Goal: Use online tool/utility: Utilize a website feature to perform a specific function

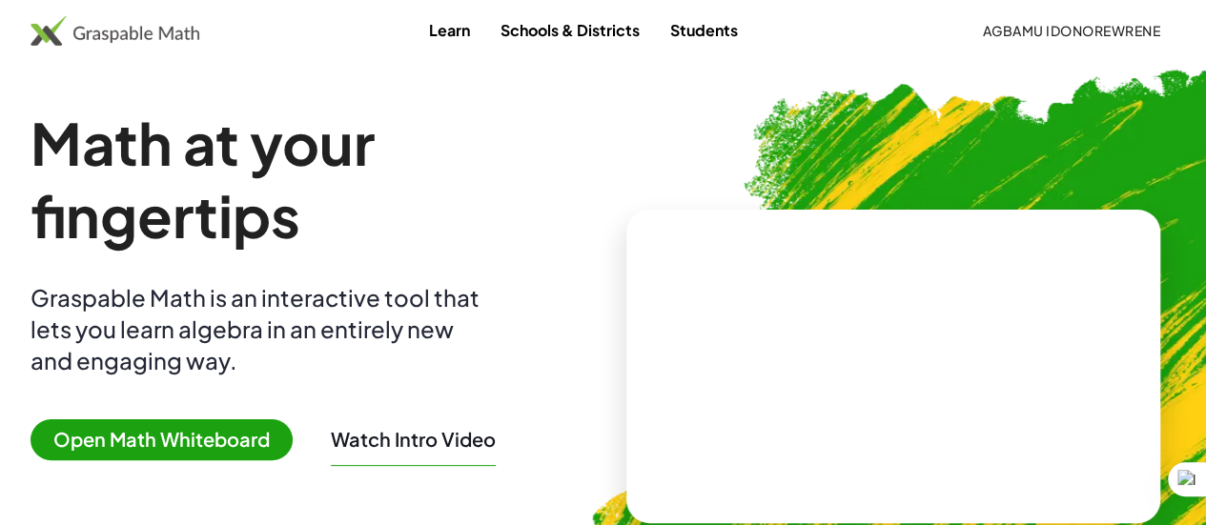
click at [260, 438] on span "Open Math Whiteboard" at bounding box center [162, 439] width 262 height 41
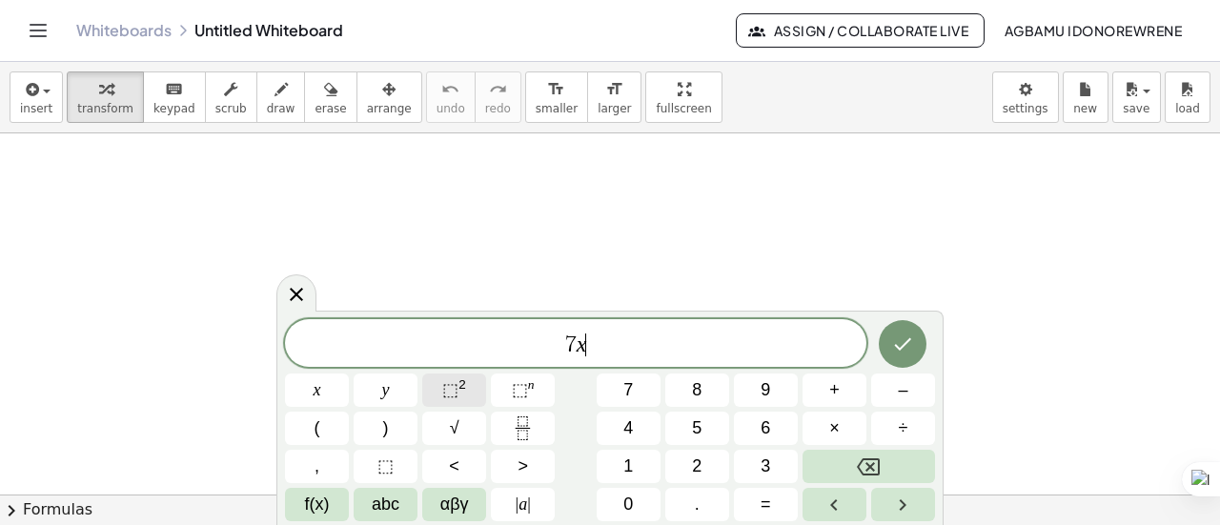
click at [454, 398] on span "⬚" at bounding box center [450, 389] width 16 height 19
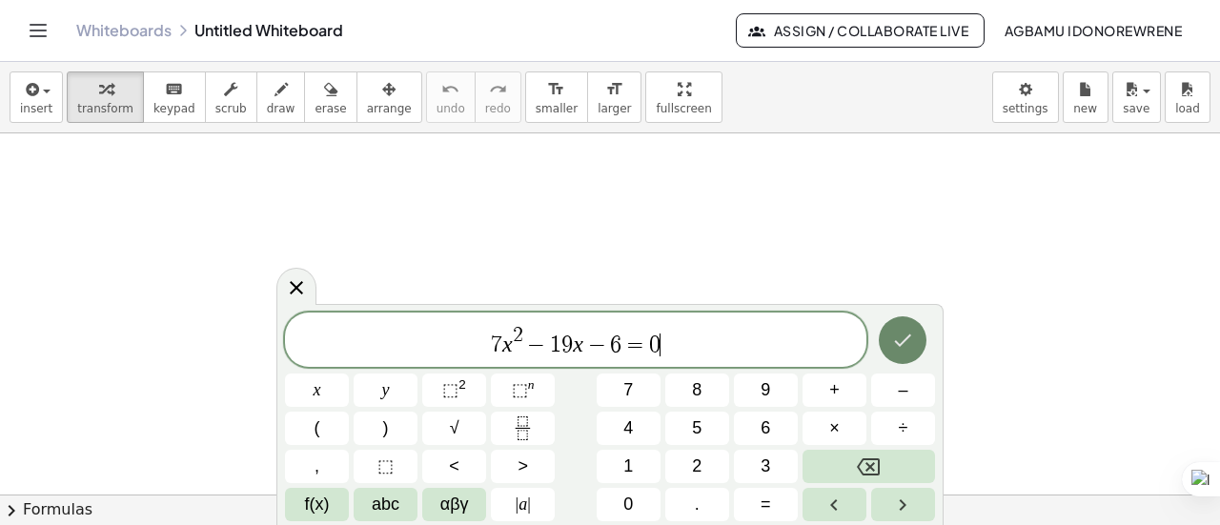
click at [900, 332] on icon "Done" at bounding box center [902, 340] width 23 height 23
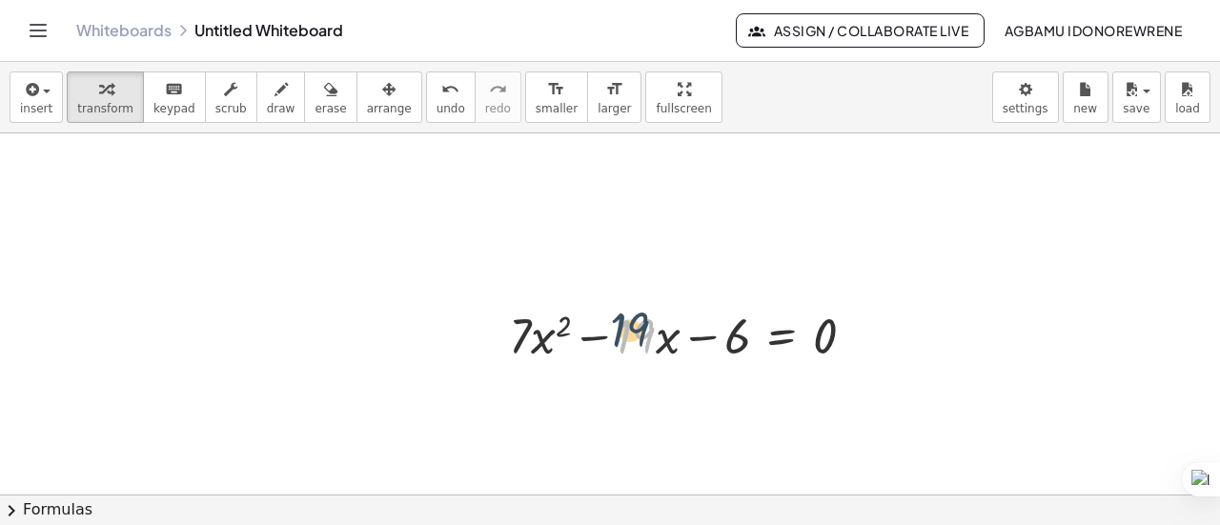
drag, startPoint x: 635, startPoint y: 344, endPoint x: 606, endPoint y: 306, distance: 47.7
click at [606, 306] on div at bounding box center [690, 334] width 380 height 65
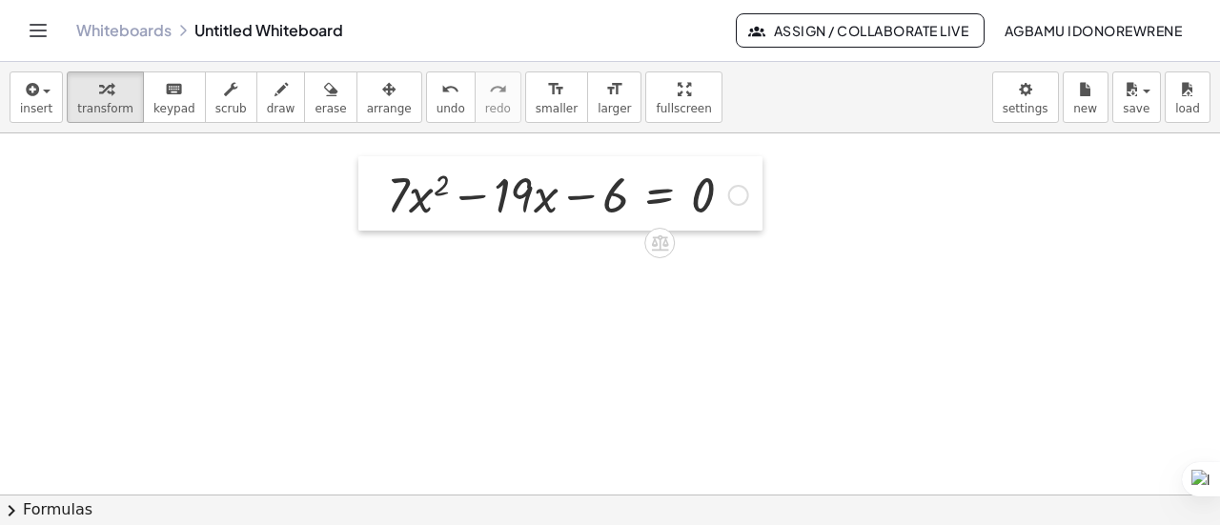
drag, startPoint x: 505, startPoint y: 319, endPoint x: 383, endPoint y: 178, distance: 186.5
click at [383, 178] on div at bounding box center [372, 193] width 29 height 74
click at [12, 511] on span "chevron_right" at bounding box center [11, 511] width 23 height 23
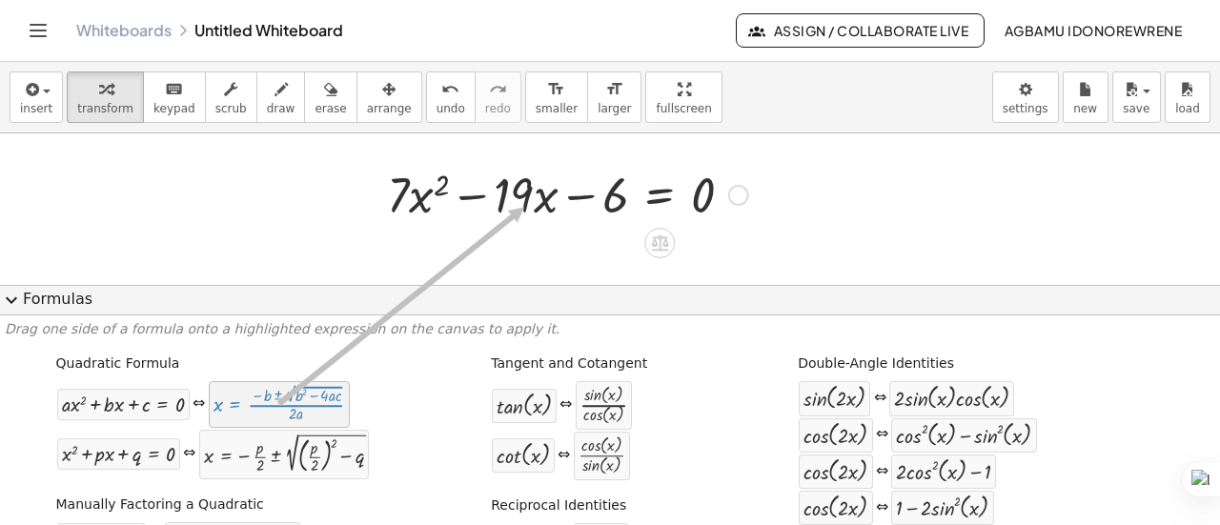
drag, startPoint x: 299, startPoint y: 405, endPoint x: 523, endPoint y: 208, distance: 298.5
drag, startPoint x: 328, startPoint y: 399, endPoint x: 523, endPoint y: 178, distance: 295.1
drag, startPoint x: 523, startPoint y: 178, endPoint x: 509, endPoint y: 197, distance: 23.8
click at [509, 197] on div at bounding box center [567, 193] width 380 height 65
drag, startPoint x: 320, startPoint y: 388, endPoint x: 511, endPoint y: 192, distance: 273.7
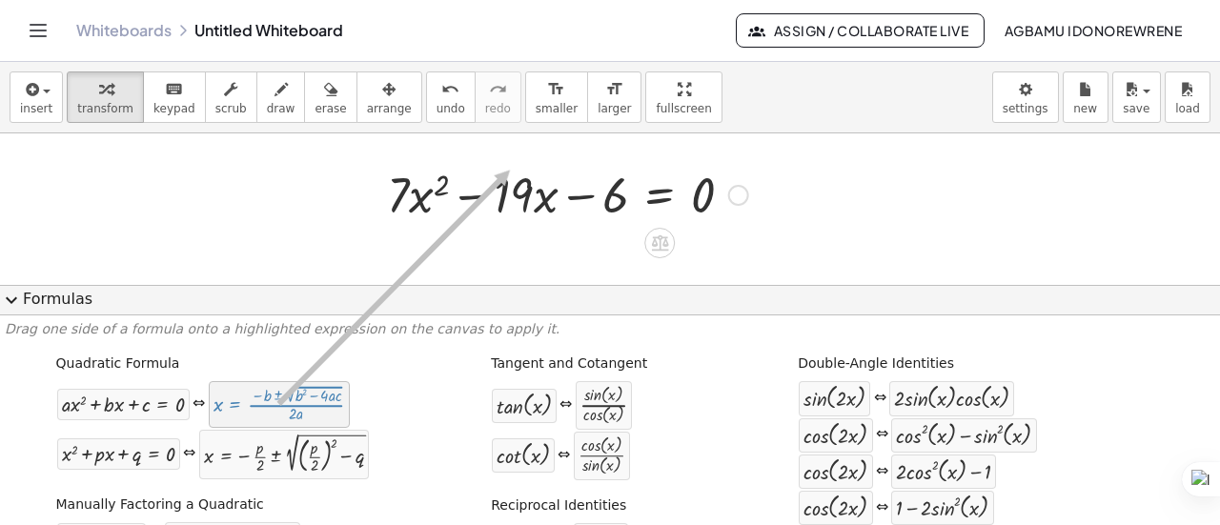
drag, startPoint x: 324, startPoint y: 392, endPoint x: 509, endPoint y: 171, distance: 288.3
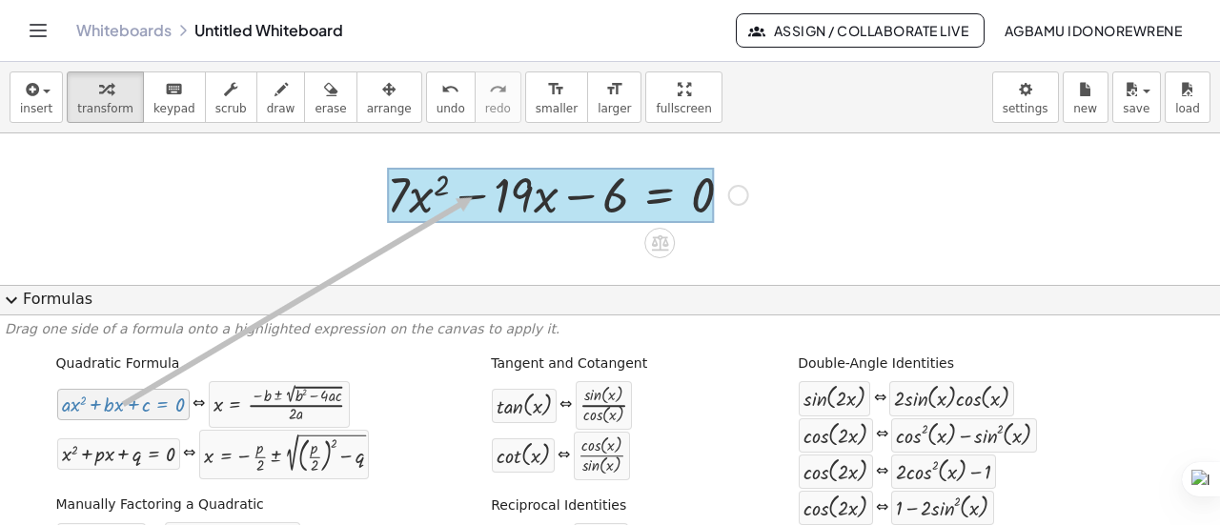
drag, startPoint x: 96, startPoint y: 403, endPoint x: 471, endPoint y: 197, distance: 427.5
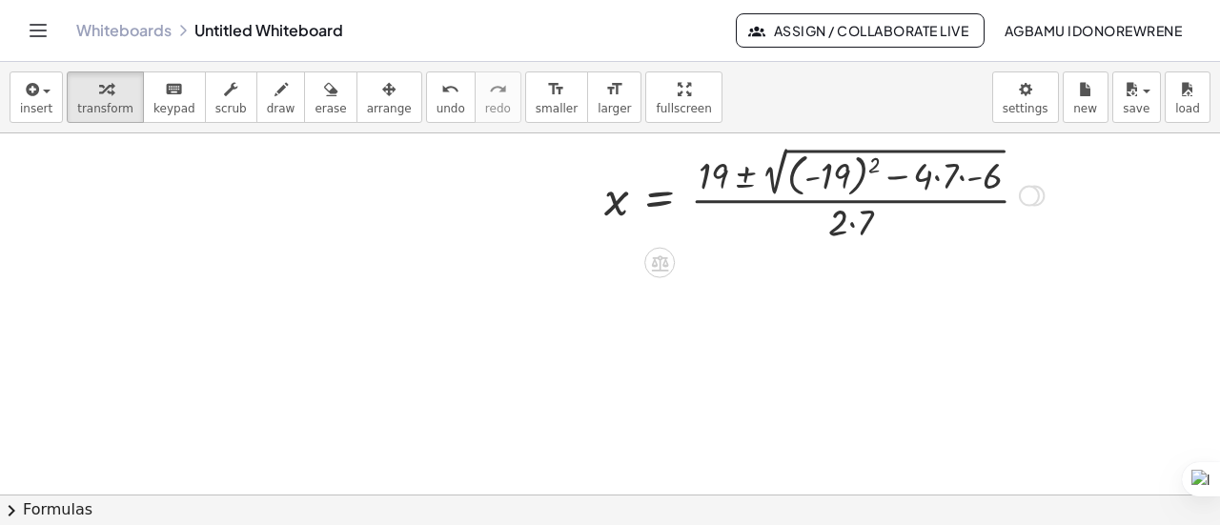
click at [904, 177] on div at bounding box center [824, 194] width 459 height 104
drag, startPoint x: 904, startPoint y: 178, endPoint x: 928, endPoint y: 179, distance: 23.9
click at [928, 179] on div at bounding box center [824, 194] width 459 height 104
click at [967, 176] on div at bounding box center [824, 194] width 459 height 104
click at [967, 176] on div at bounding box center [822, 194] width 454 height 104
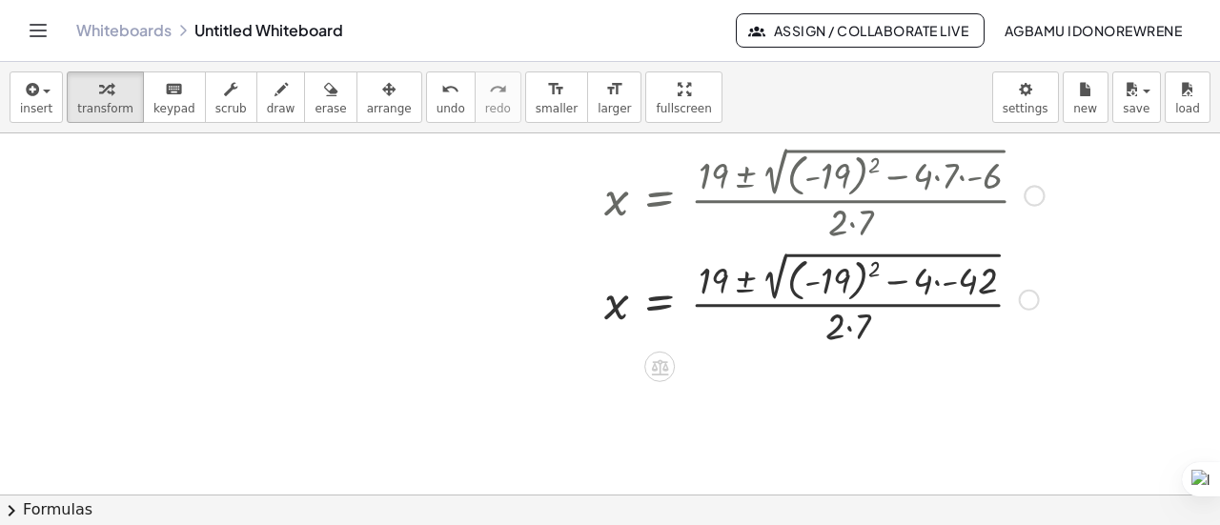
click at [947, 280] on div at bounding box center [824, 298] width 459 height 104
click at [922, 282] on div at bounding box center [824, 298] width 459 height 104
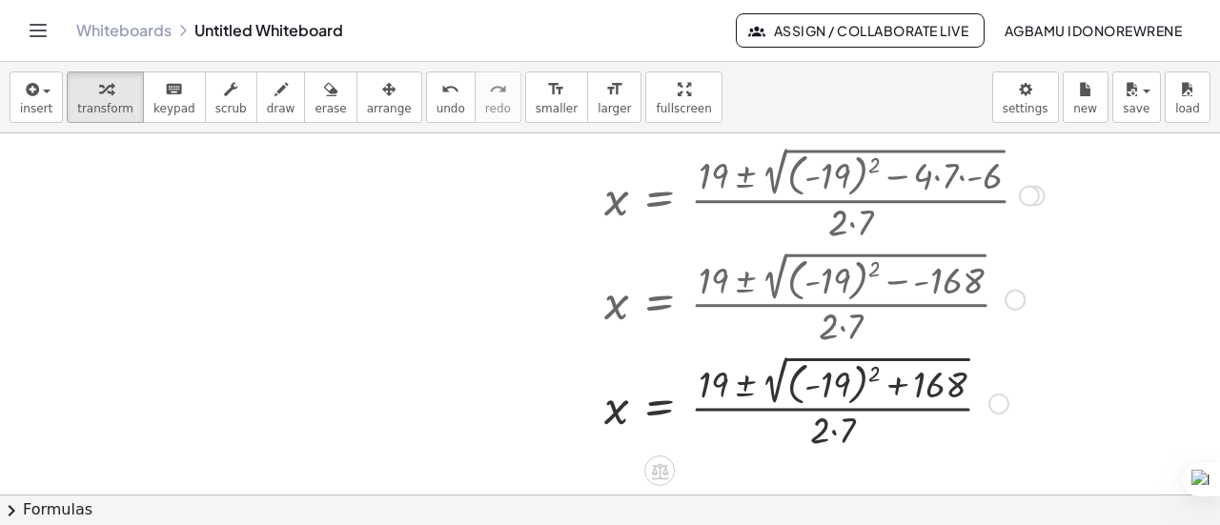
click at [873, 372] on div at bounding box center [824, 402] width 459 height 104
click at [873, 372] on div at bounding box center [824, 402] width 459 height 100
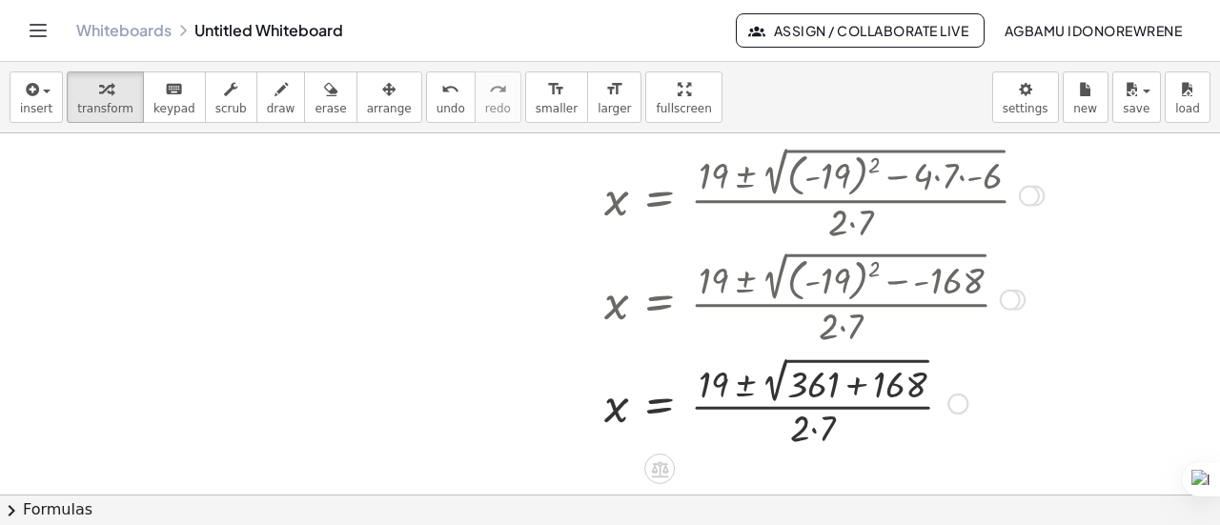
click at [860, 388] on div at bounding box center [824, 402] width 459 height 100
click at [860, 388] on div at bounding box center [824, 402] width 459 height 99
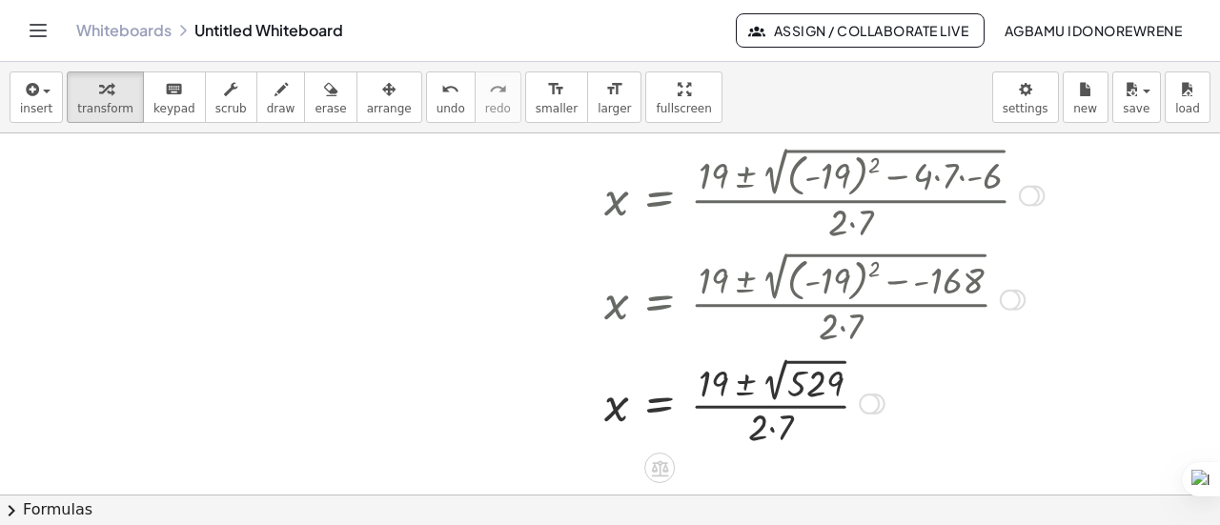
click at [774, 428] on div at bounding box center [824, 402] width 459 height 99
click at [789, 365] on div at bounding box center [824, 402] width 459 height 99
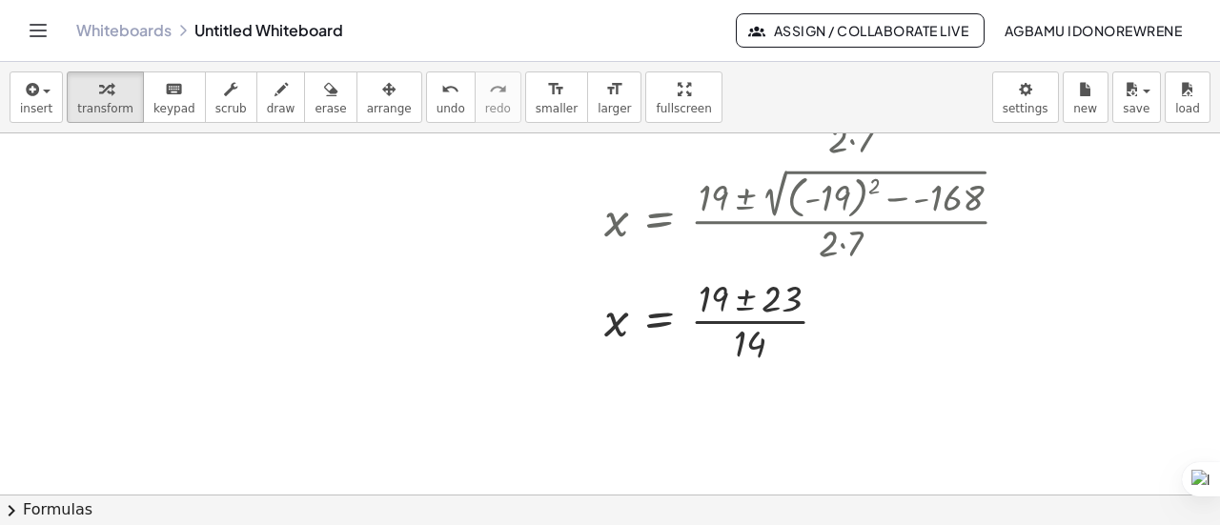
scroll to position [88, 0]
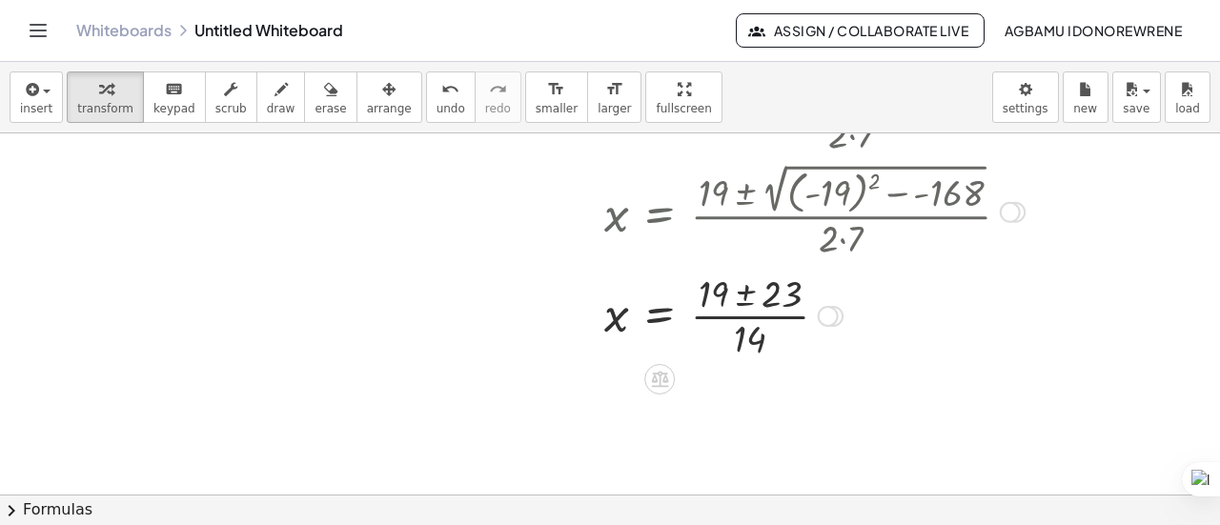
click at [742, 298] on div at bounding box center [824, 314] width 459 height 95
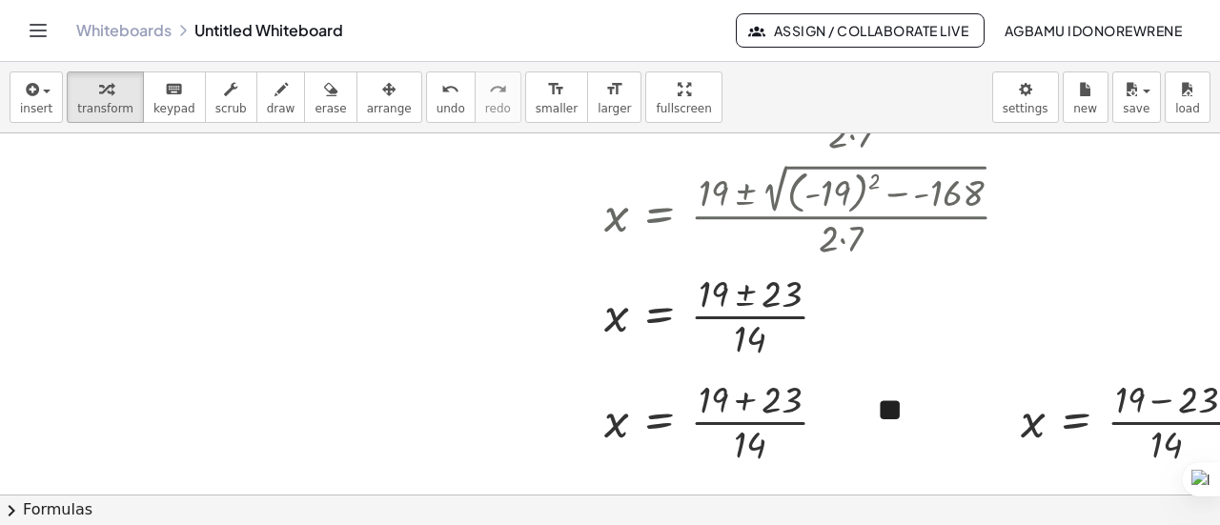
scroll to position [88, 68]
